Goal: Task Accomplishment & Management: Manage account settings

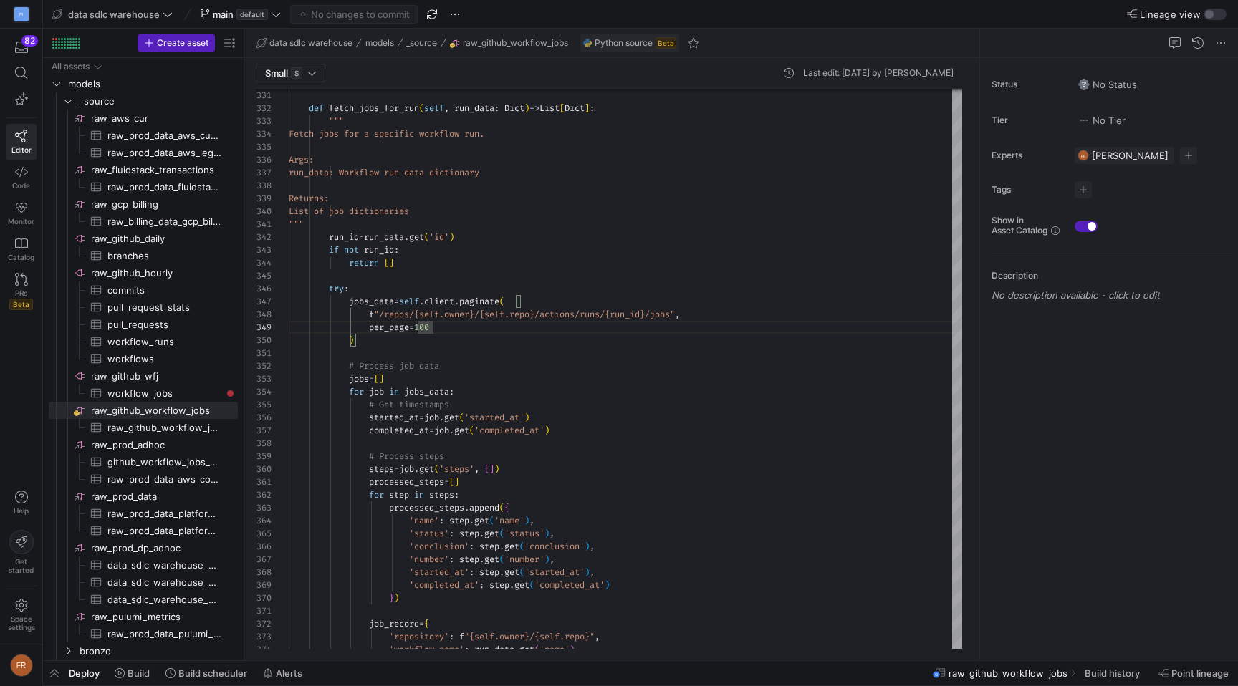
scroll to position [103, 145]
click at [600, 14] on y42-top-nav "data sdlc warehouse main default No changes to commit Lineage view" at bounding box center [640, 14] width 1195 height 29
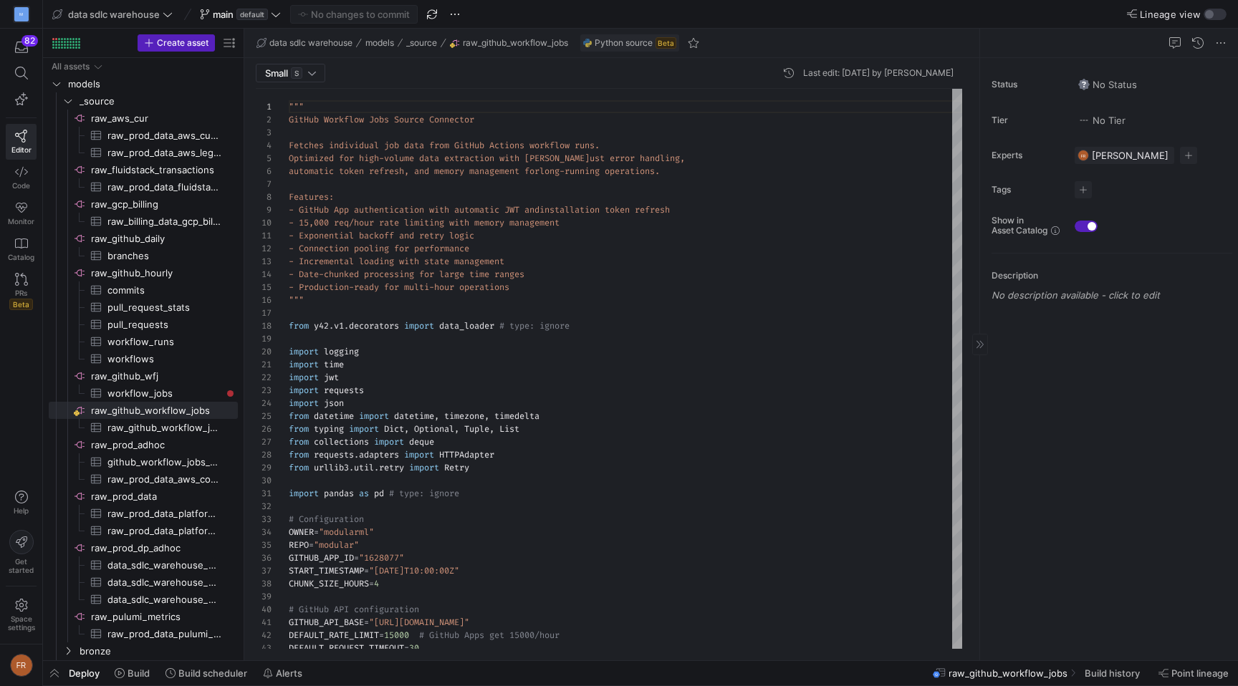
scroll to position [129, 0]
click at [1192, 14] on span "Lineage view" at bounding box center [1170, 14] width 61 height 11
click at [1203, 14] on button "Lineage view" at bounding box center [1214, 14] width 23 height 11
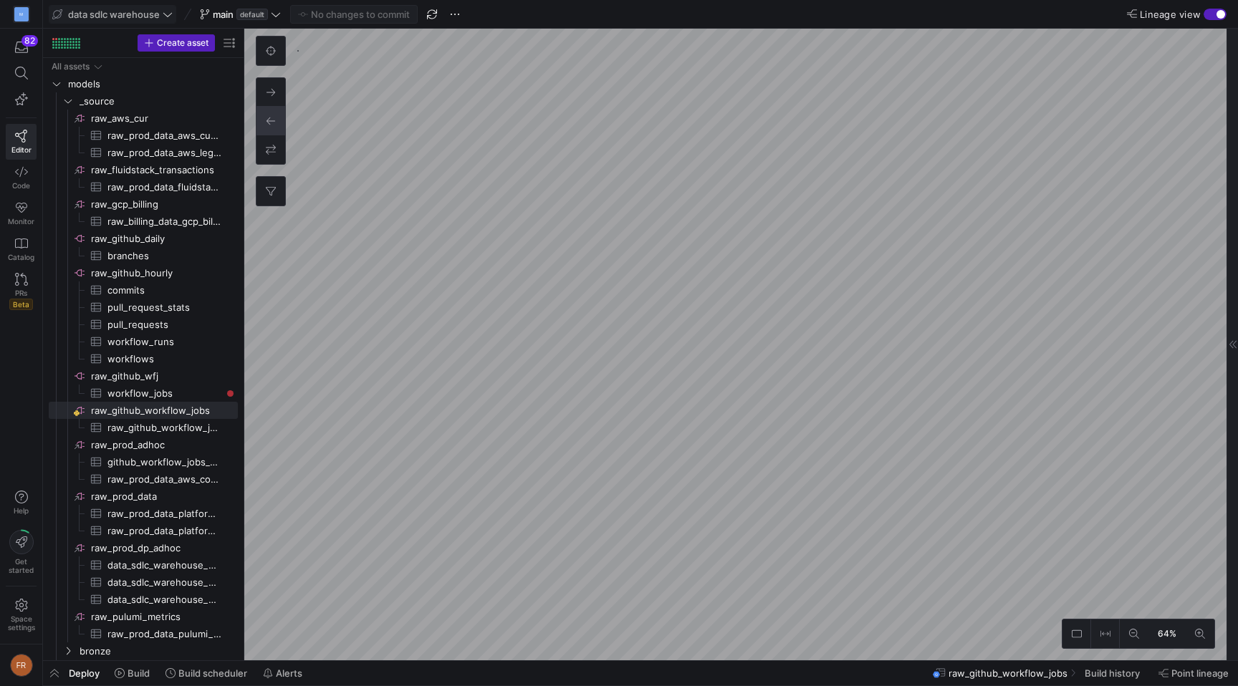
click at [128, 13] on span "data sdlc warehouse" at bounding box center [114, 14] width 92 height 11
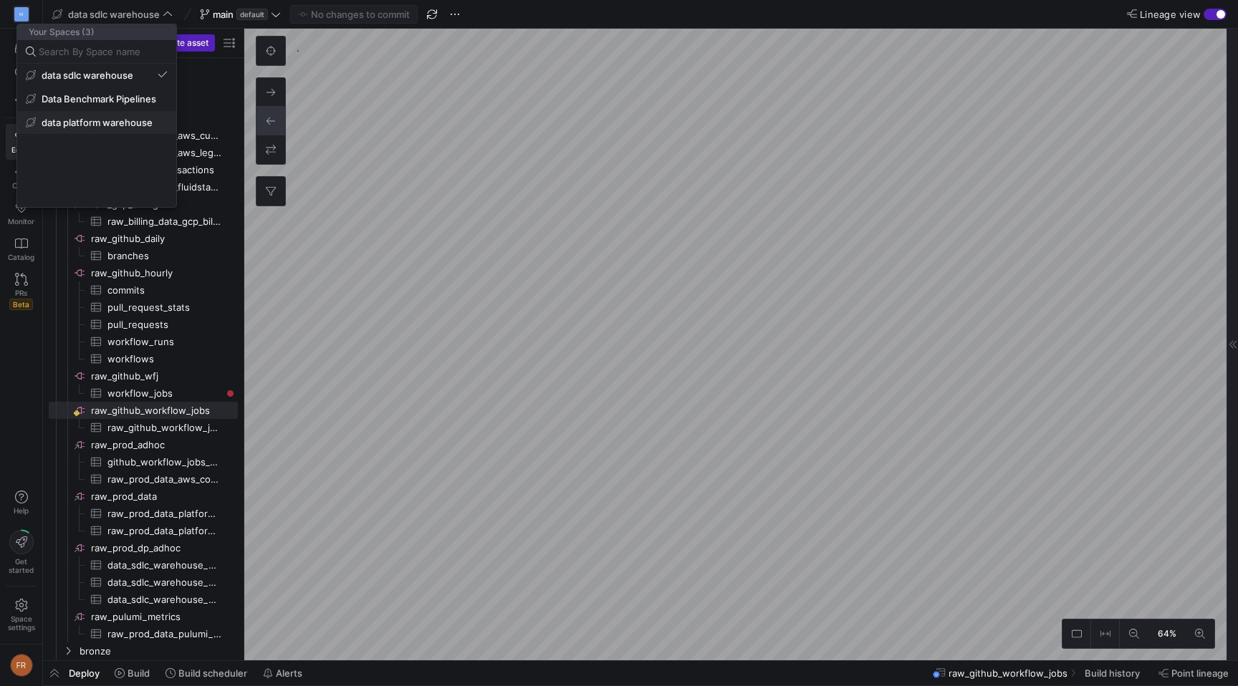
click at [122, 120] on span "data platform warehouse" at bounding box center [97, 122] width 111 height 11
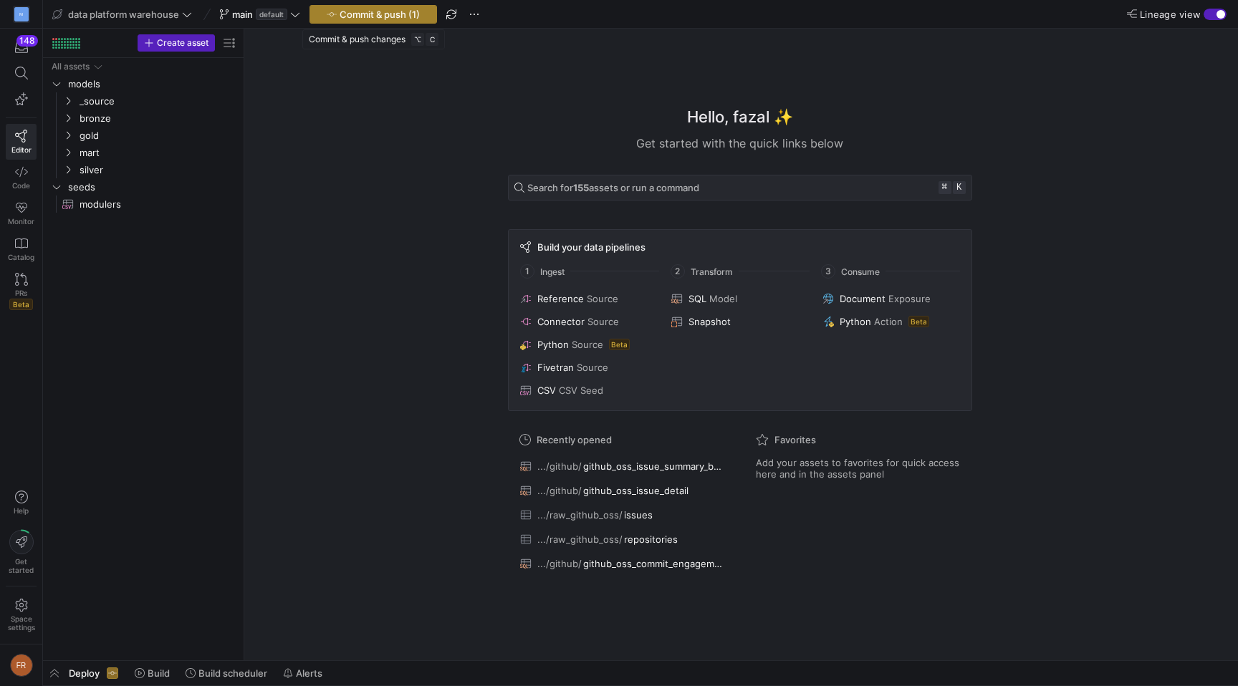
click at [322, 13] on span "button" at bounding box center [373, 14] width 126 height 17
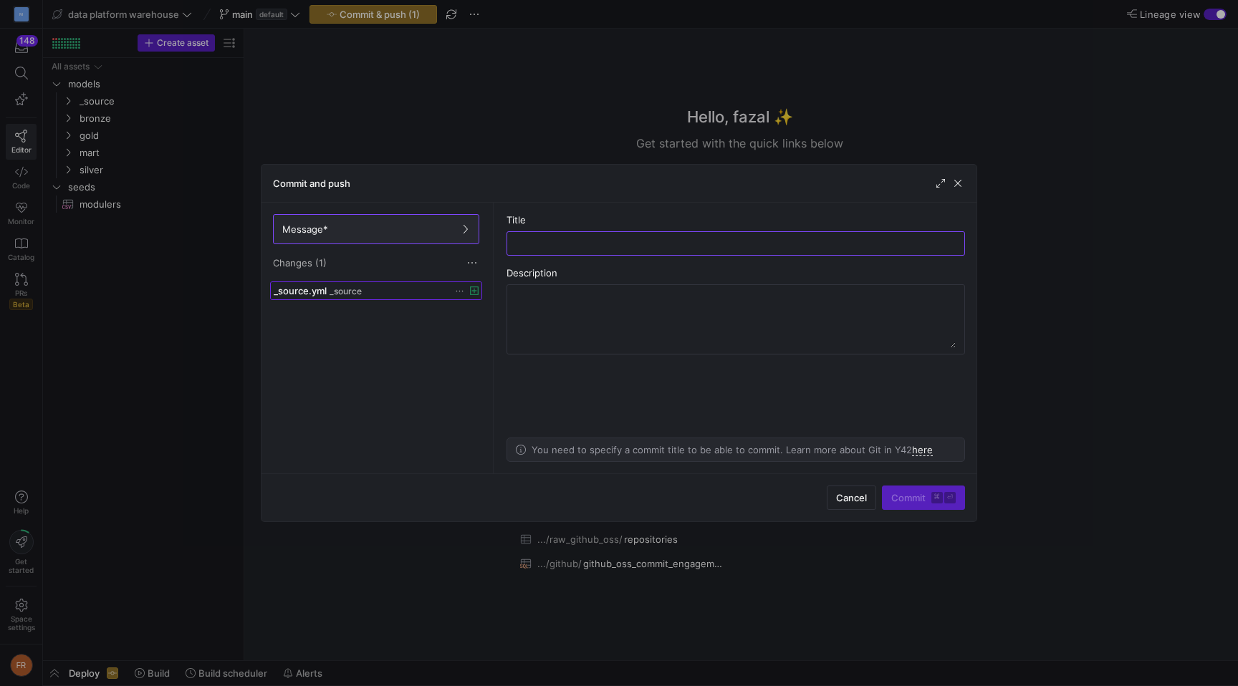
click at [426, 294] on div "_source.yml _source" at bounding box center [360, 290] width 173 height 11
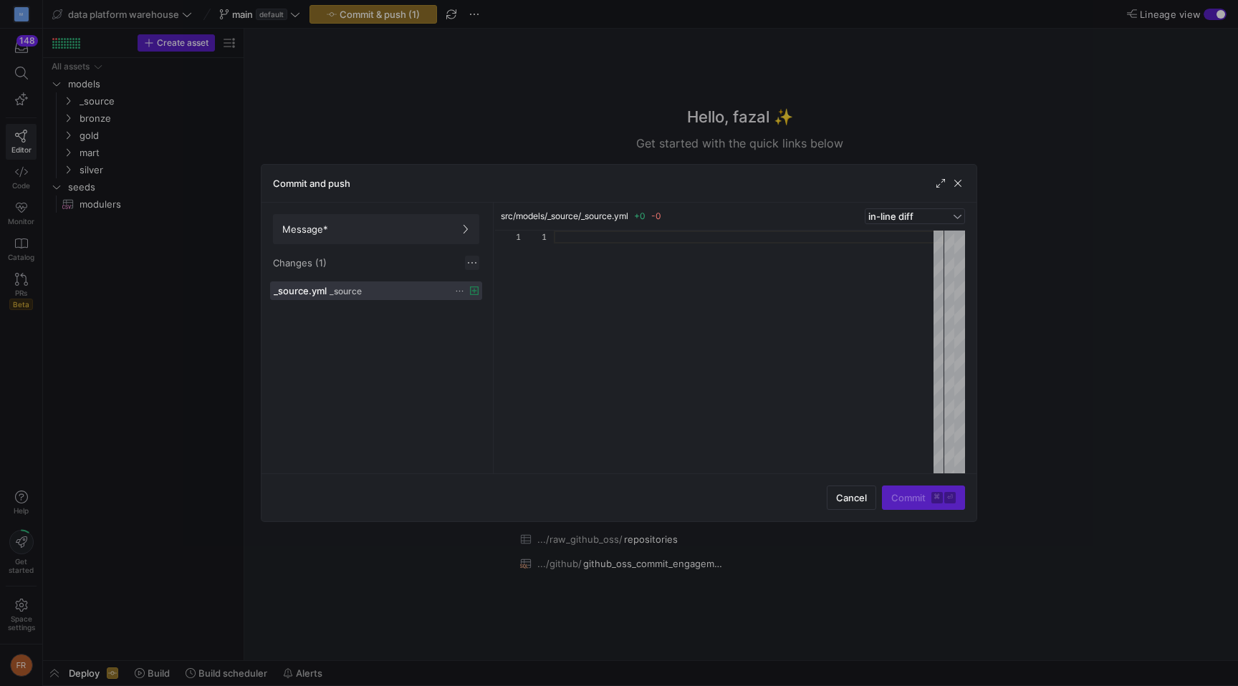
click at [467, 261] on span at bounding box center [472, 263] width 14 height 14
click at [522, 306] on span "Discard all changes" at bounding box center [524, 305] width 100 height 11
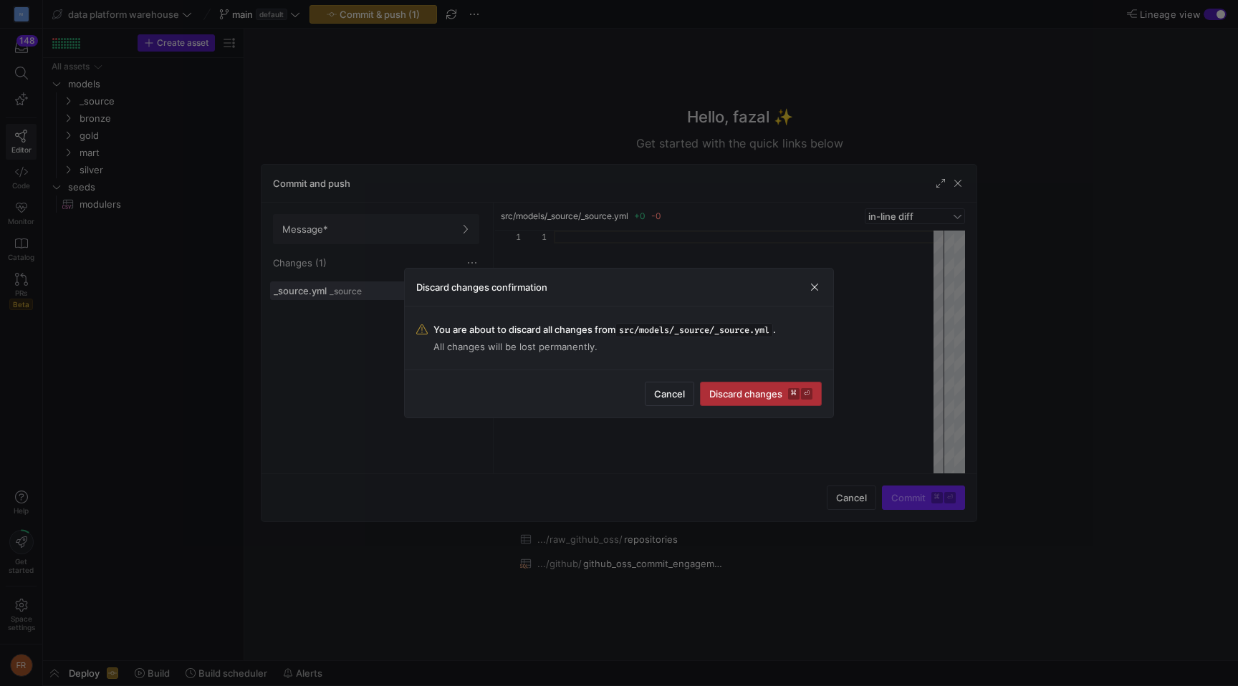
click at [739, 388] on span "Discard changes ⌘ ⏎" at bounding box center [760, 393] width 103 height 11
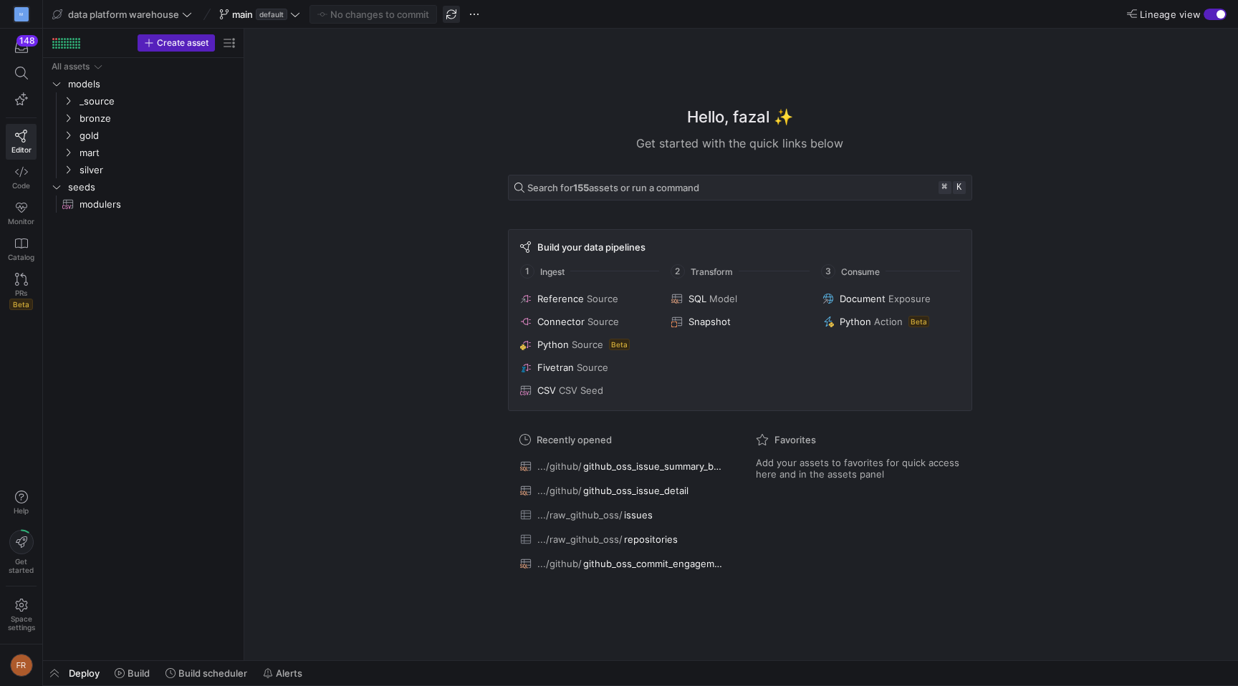
click at [451, 19] on span "button" at bounding box center [451, 14] width 17 height 17
click at [116, 111] on span "bronze" at bounding box center [141, 118] width 122 height 16
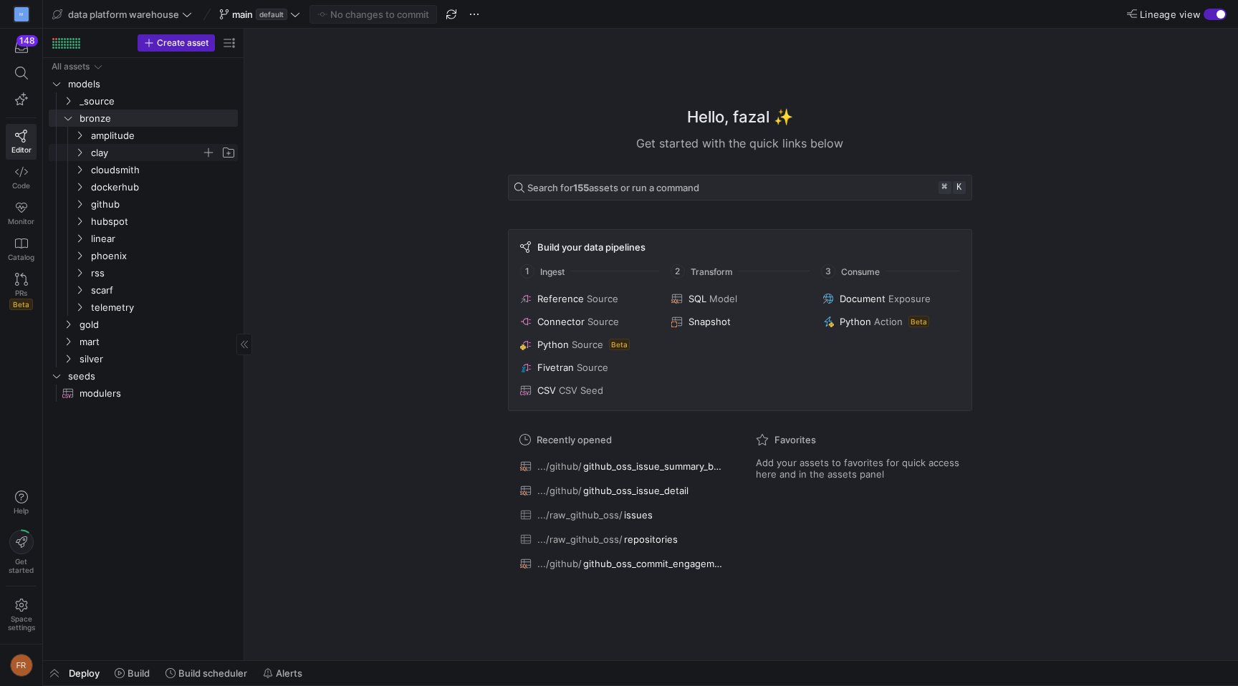
click at [132, 150] on span "clay" at bounding box center [146, 153] width 110 height 16
click at [1217, 14] on div "button" at bounding box center [1220, 14] width 9 height 9
click at [1217, 14] on div "button" at bounding box center [1214, 14] width 23 height 11
